Goal: Navigation & Orientation: Find specific page/section

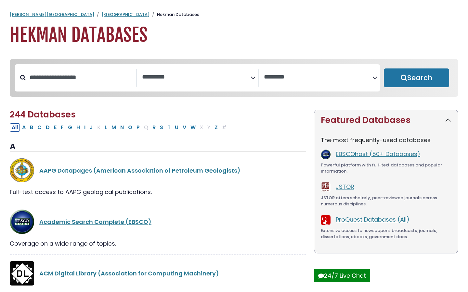
select select "Database Subject Filter"
select select "Database Vendors Filter"
click at [40, 130] on button "C" at bounding box center [39, 127] width 8 height 8
select select "Database Subject Filter"
select select "Database Vendors Filter"
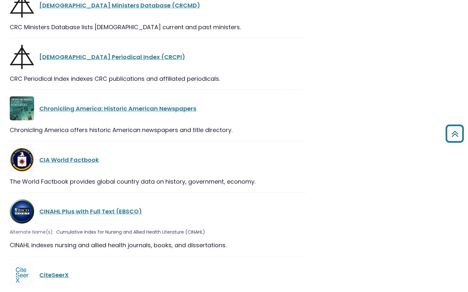
scroll to position [934, 0]
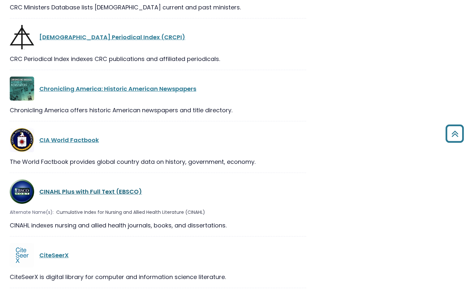
click at [94, 188] on link "CINAHL Plus with Full Text (EBSCO)" at bounding box center [90, 192] width 103 height 8
click at [93, 188] on link "CINAHL Plus with Full Text (EBSCO)" at bounding box center [90, 192] width 103 height 8
click at [94, 188] on link "CINAHL Plus with Full Text (EBSCO)" at bounding box center [90, 192] width 103 height 8
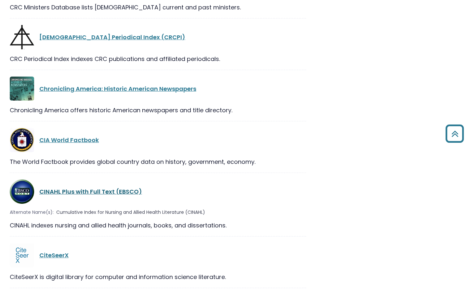
click at [94, 188] on link "CINAHL Plus with Full Text (EBSCO)" at bounding box center [90, 192] width 103 height 8
